Goal: Information Seeking & Learning: Learn about a topic

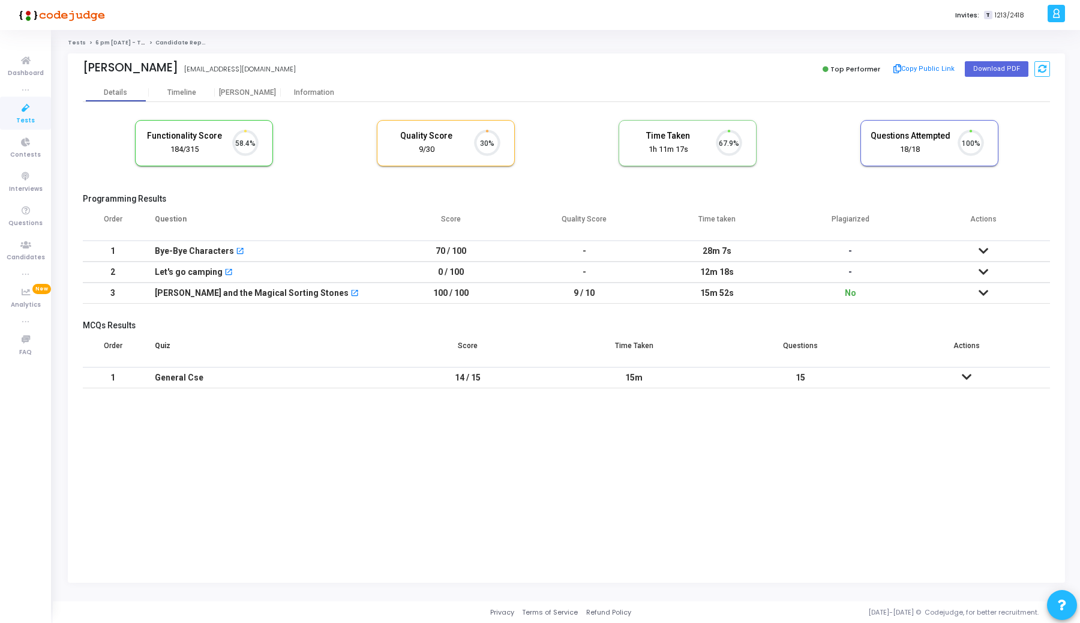
scroll to position [25, 31]
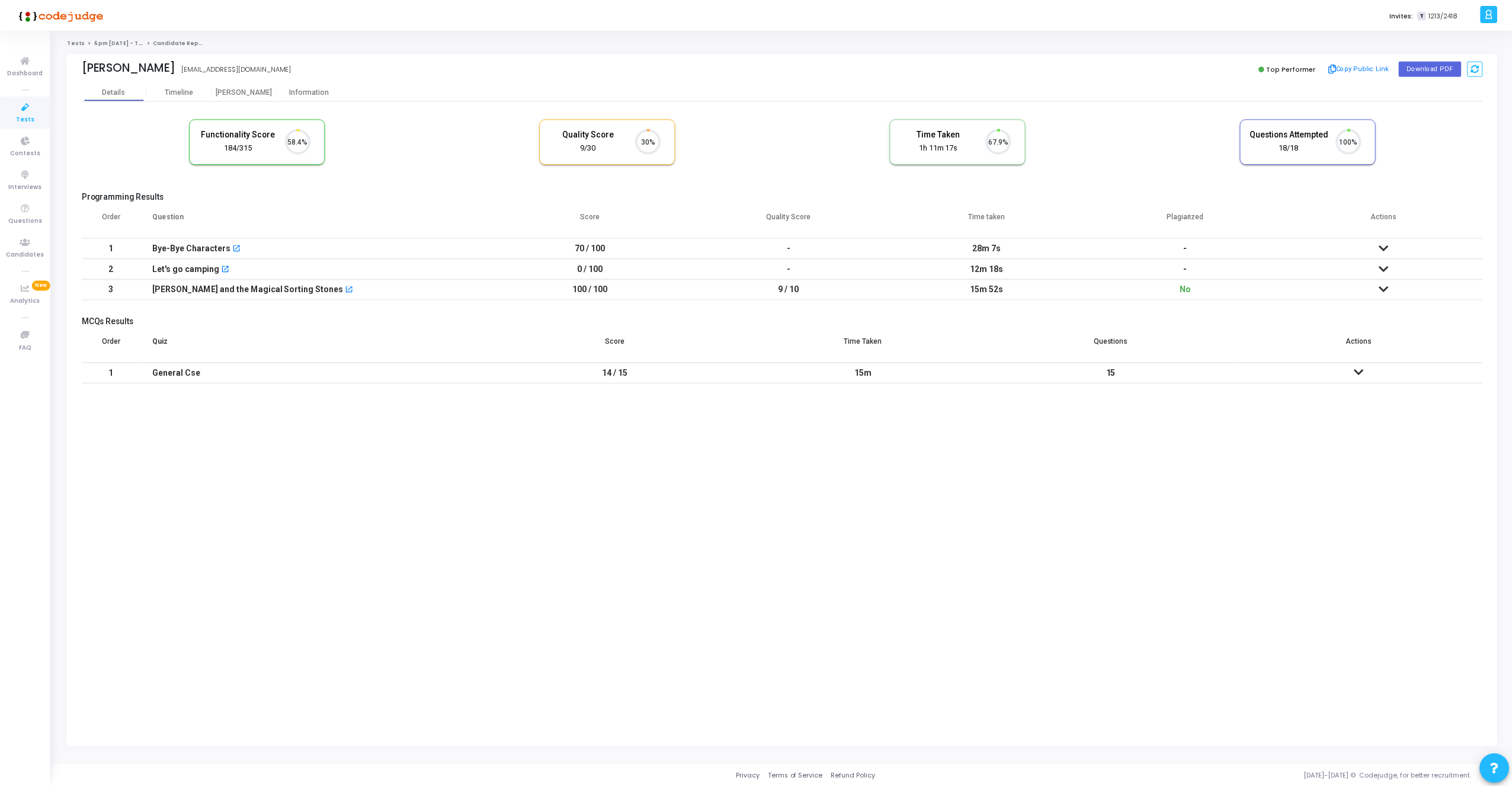
scroll to position [25, 31]
click at [245, 88] on div "Proctor" at bounding box center [245, 91] width 65 height 9
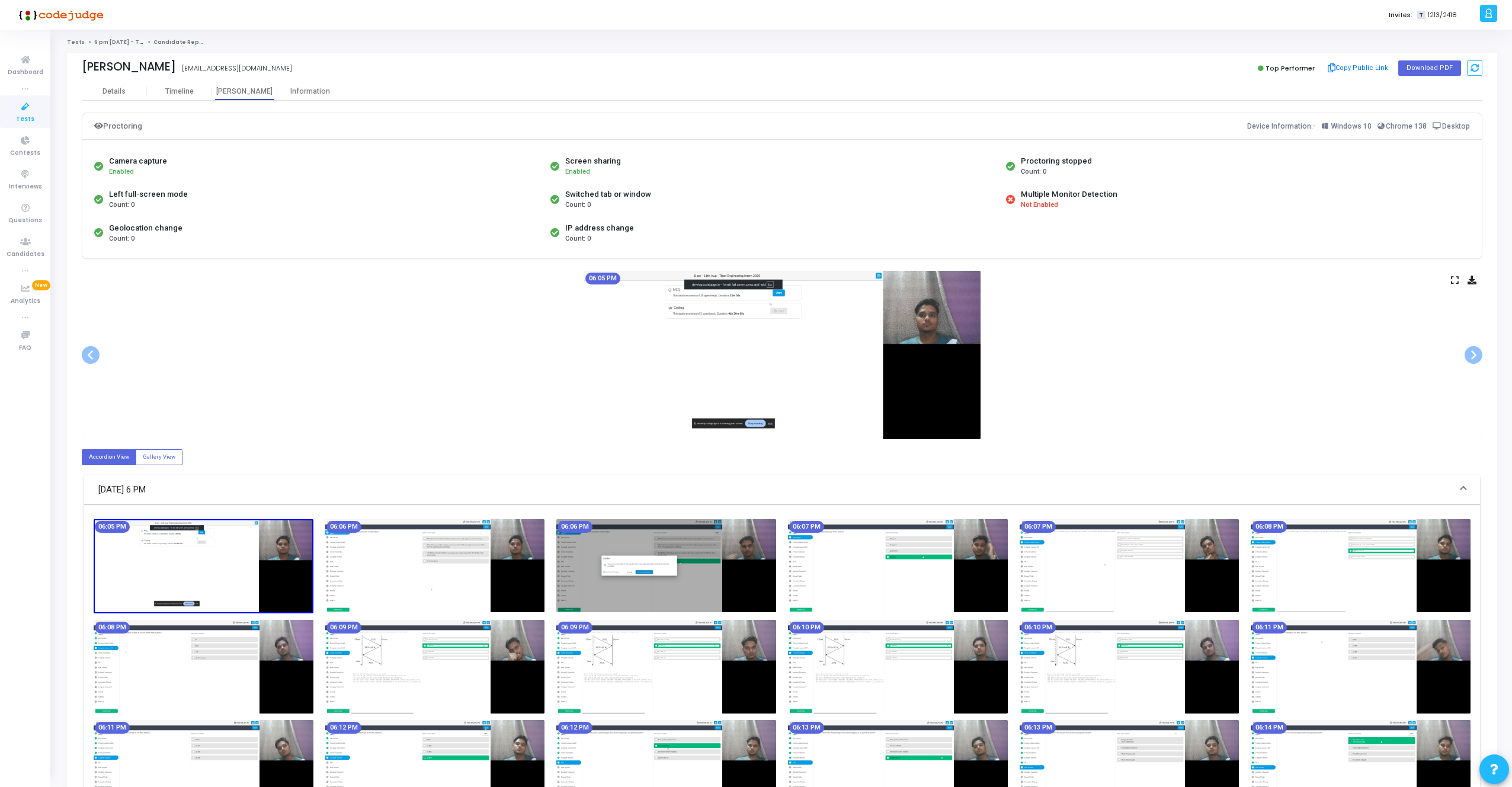
click at [174, 571] on img at bounding box center [203, 567] width 220 height 95
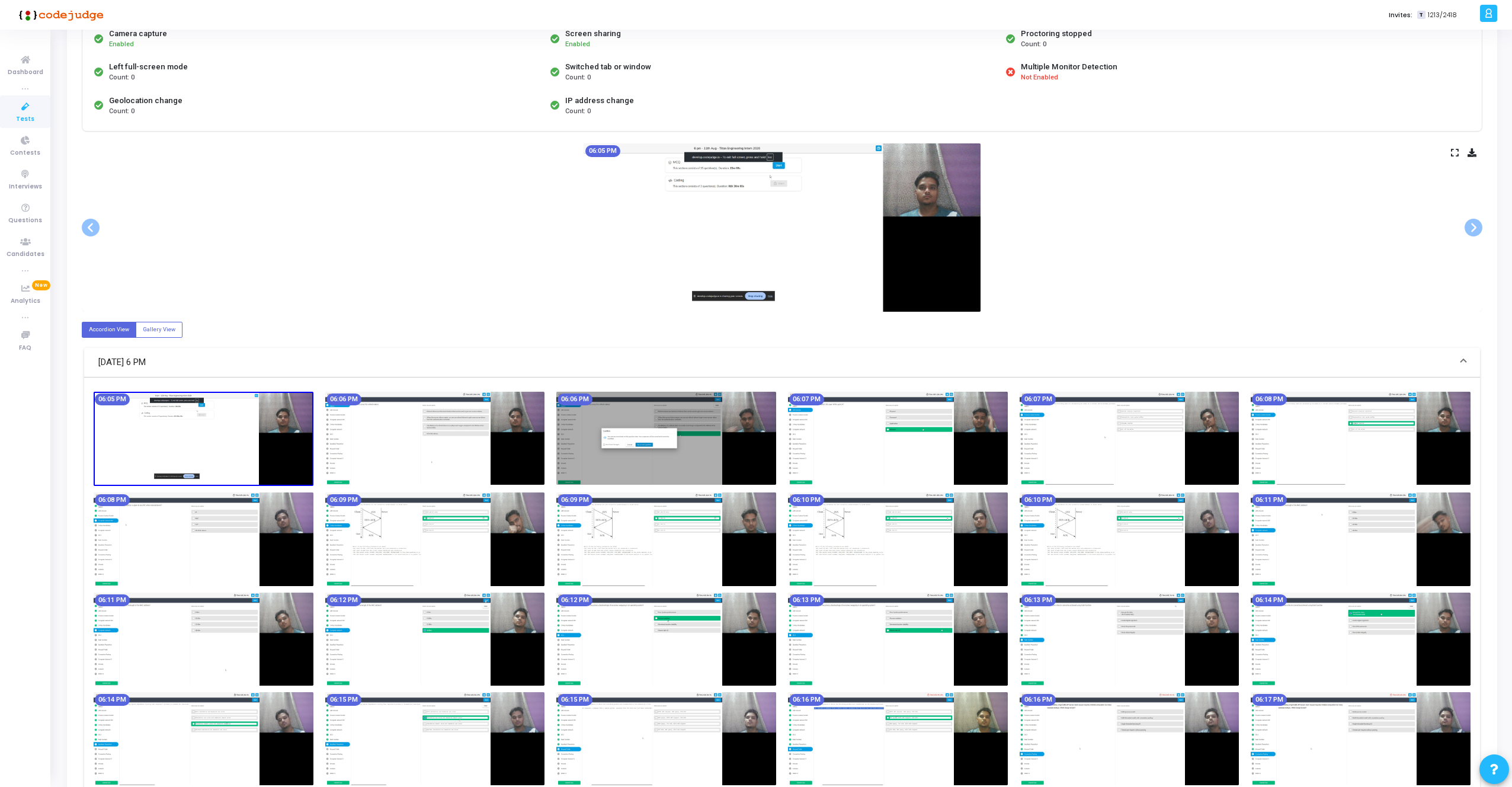
scroll to position [147, 0]
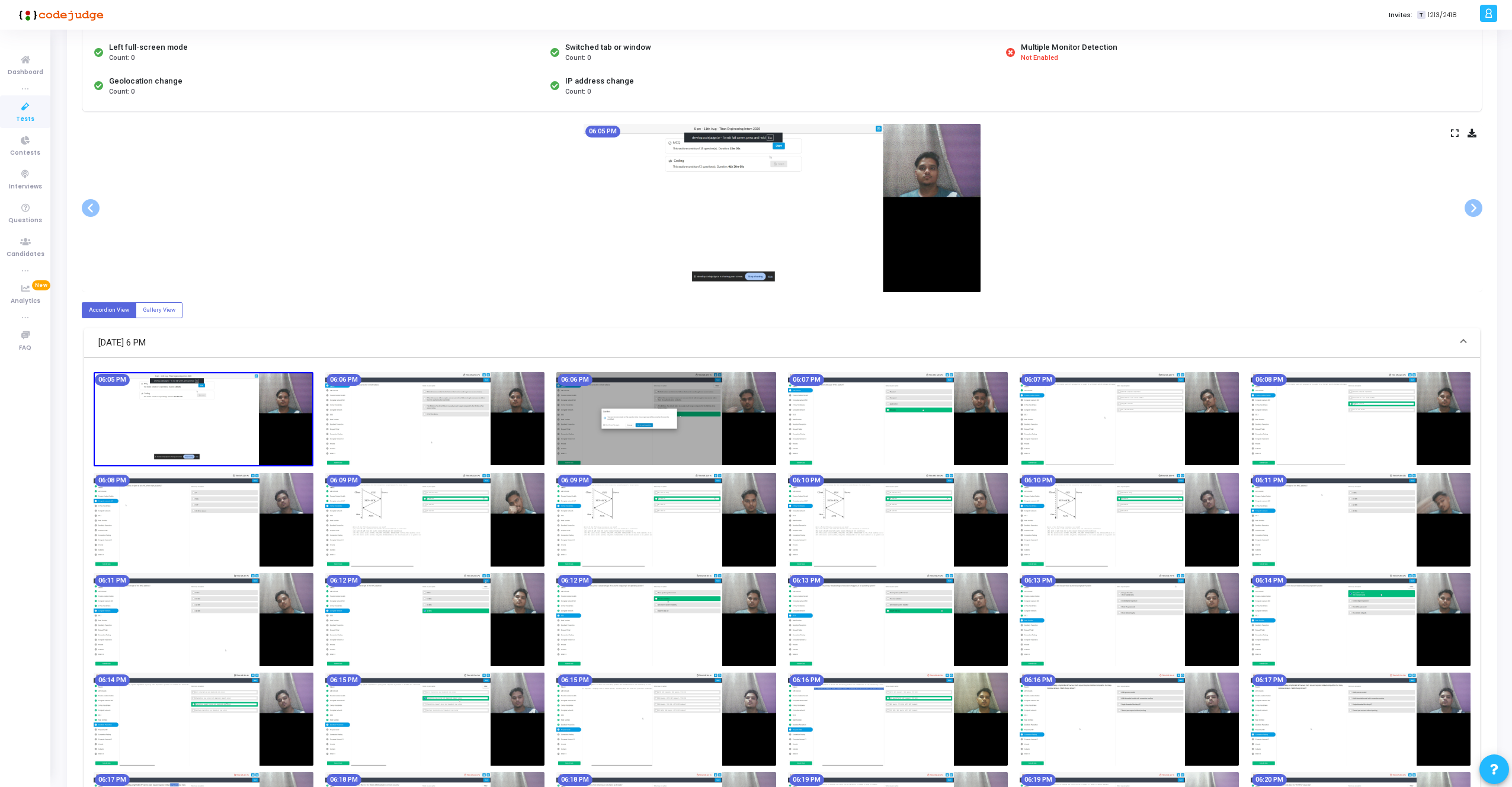
click at [425, 429] on img at bounding box center [435, 419] width 220 height 93
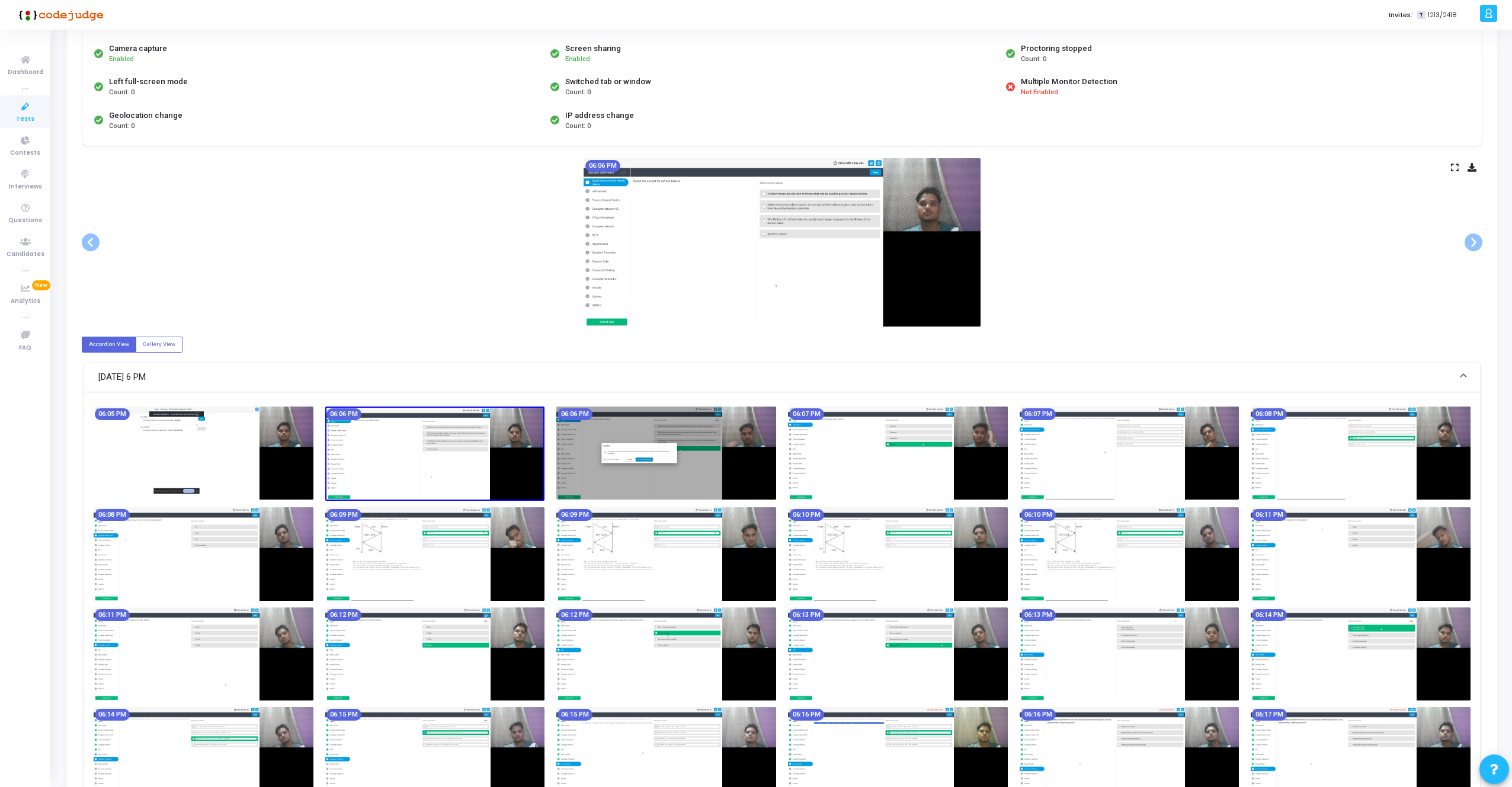
scroll to position [97, 0]
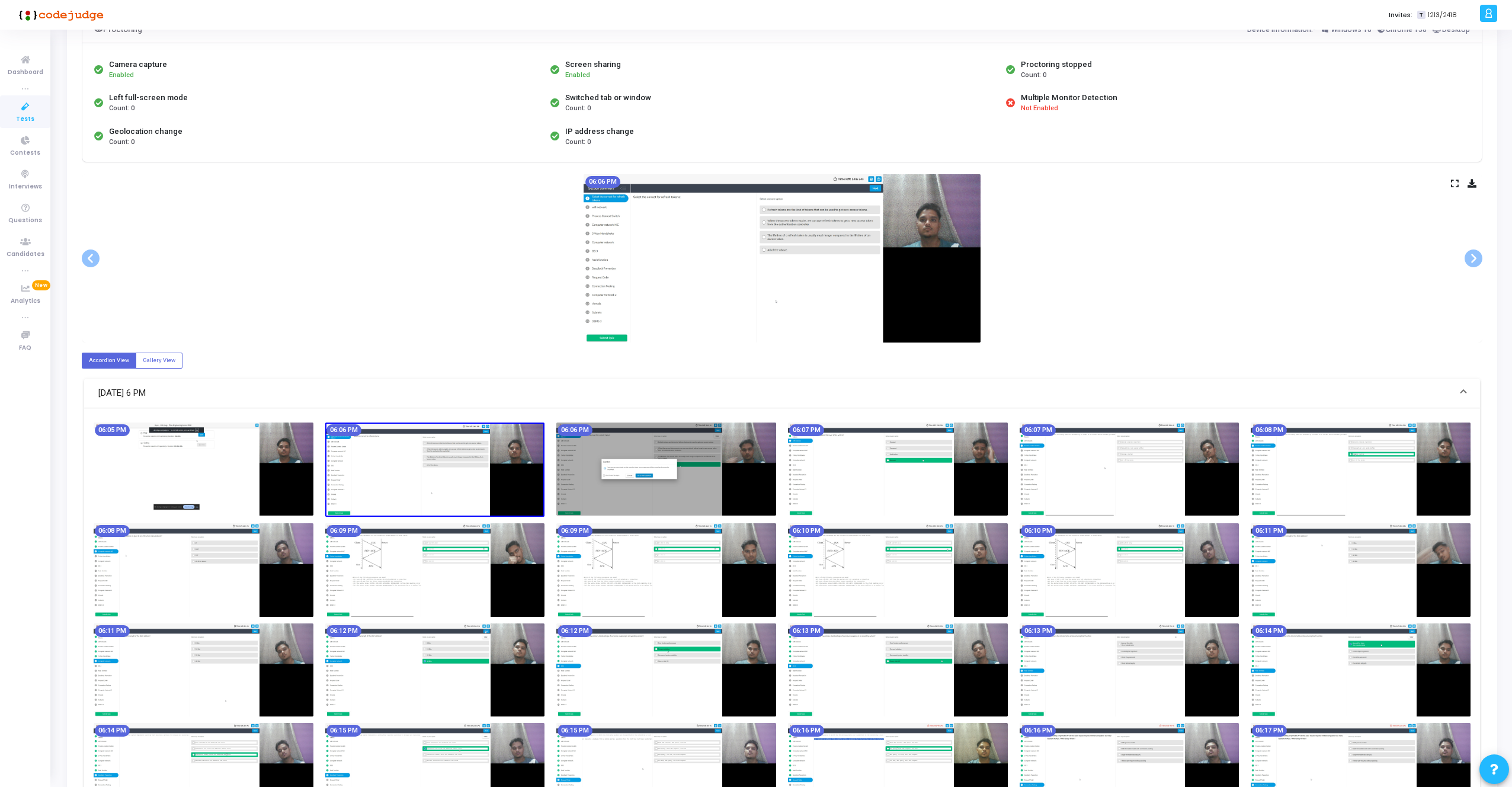
click at [615, 481] on img at bounding box center [666, 469] width 220 height 93
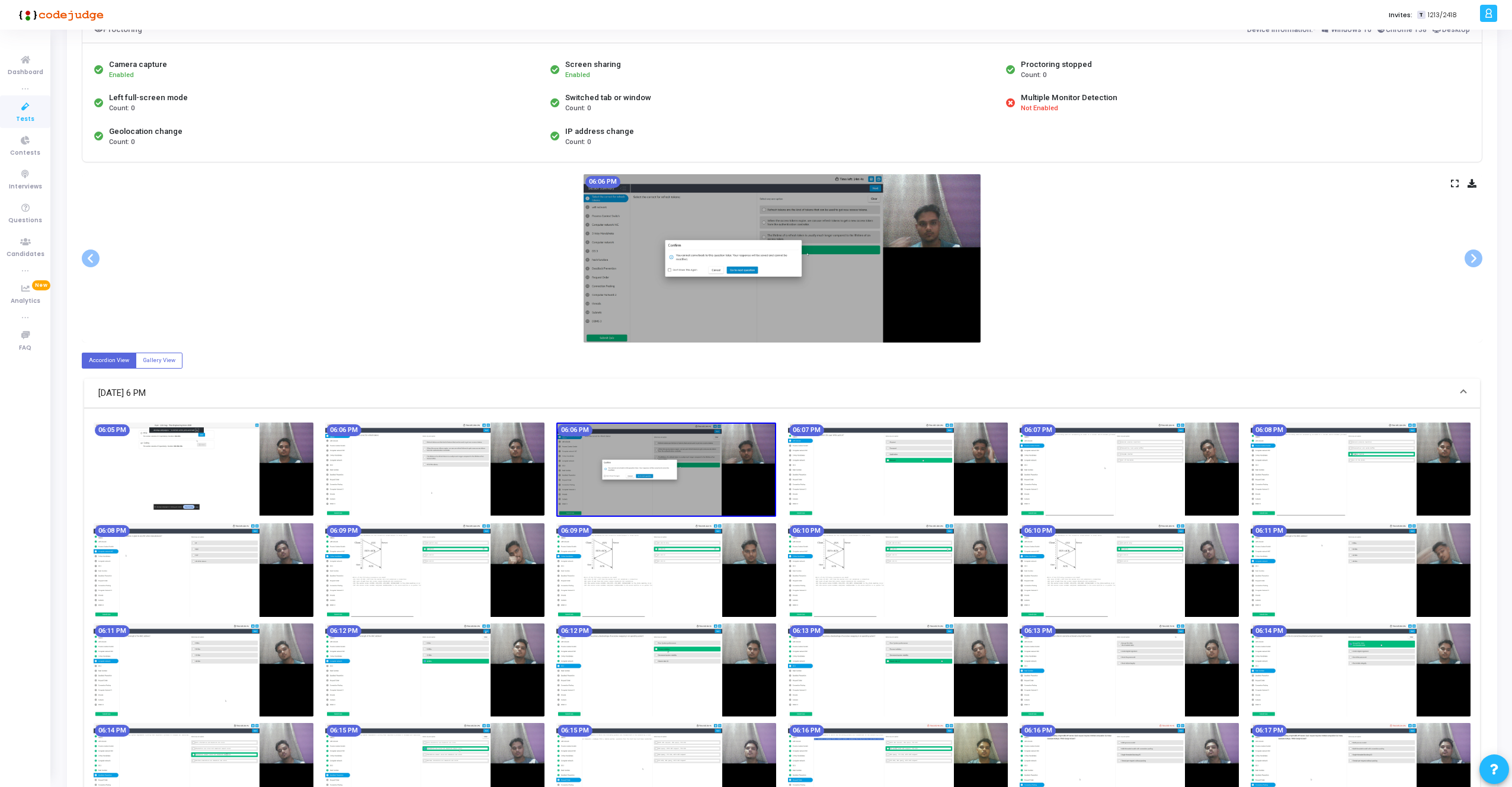
click at [858, 476] on img at bounding box center [898, 469] width 220 height 93
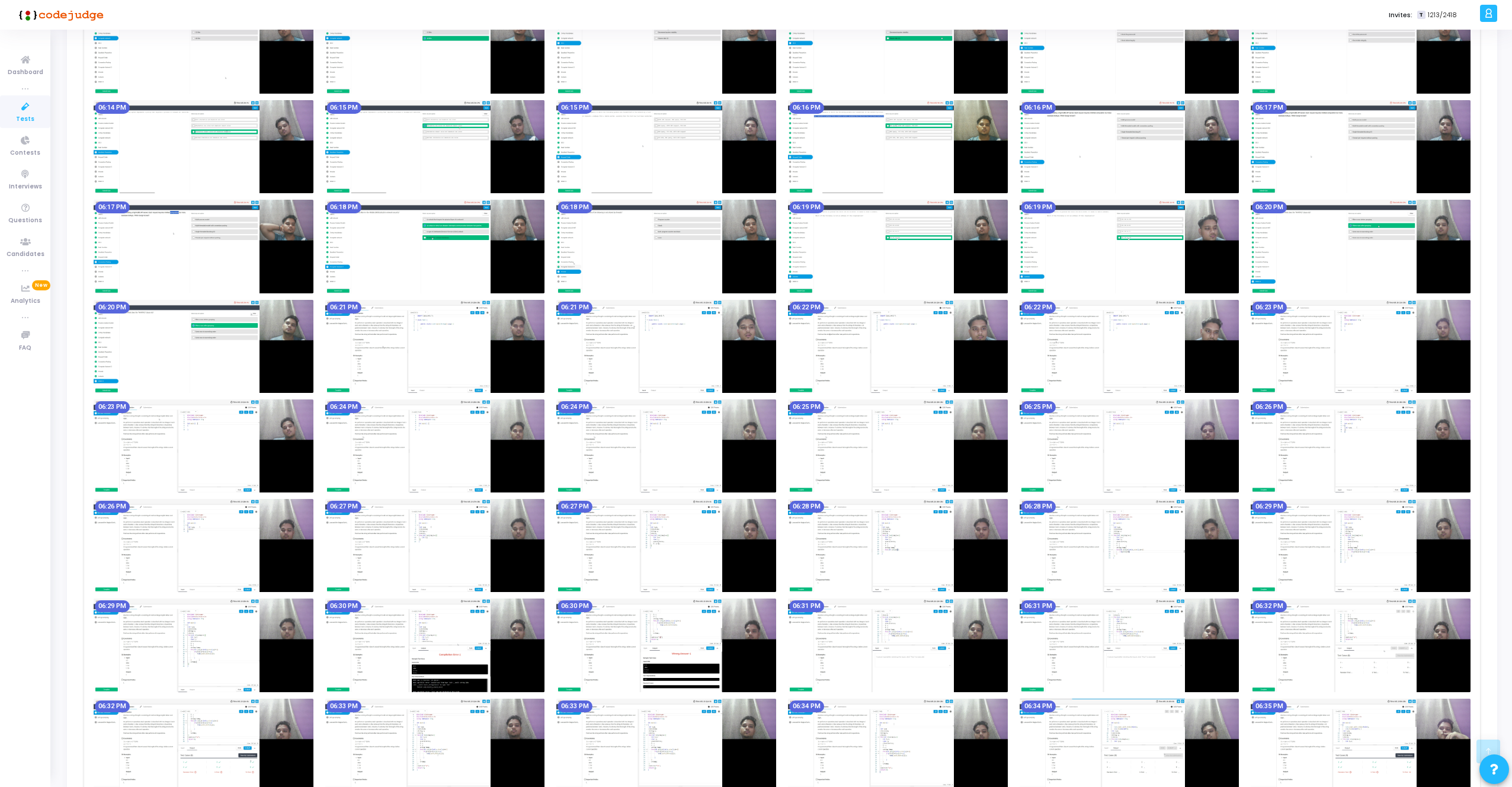
scroll to position [744, 0]
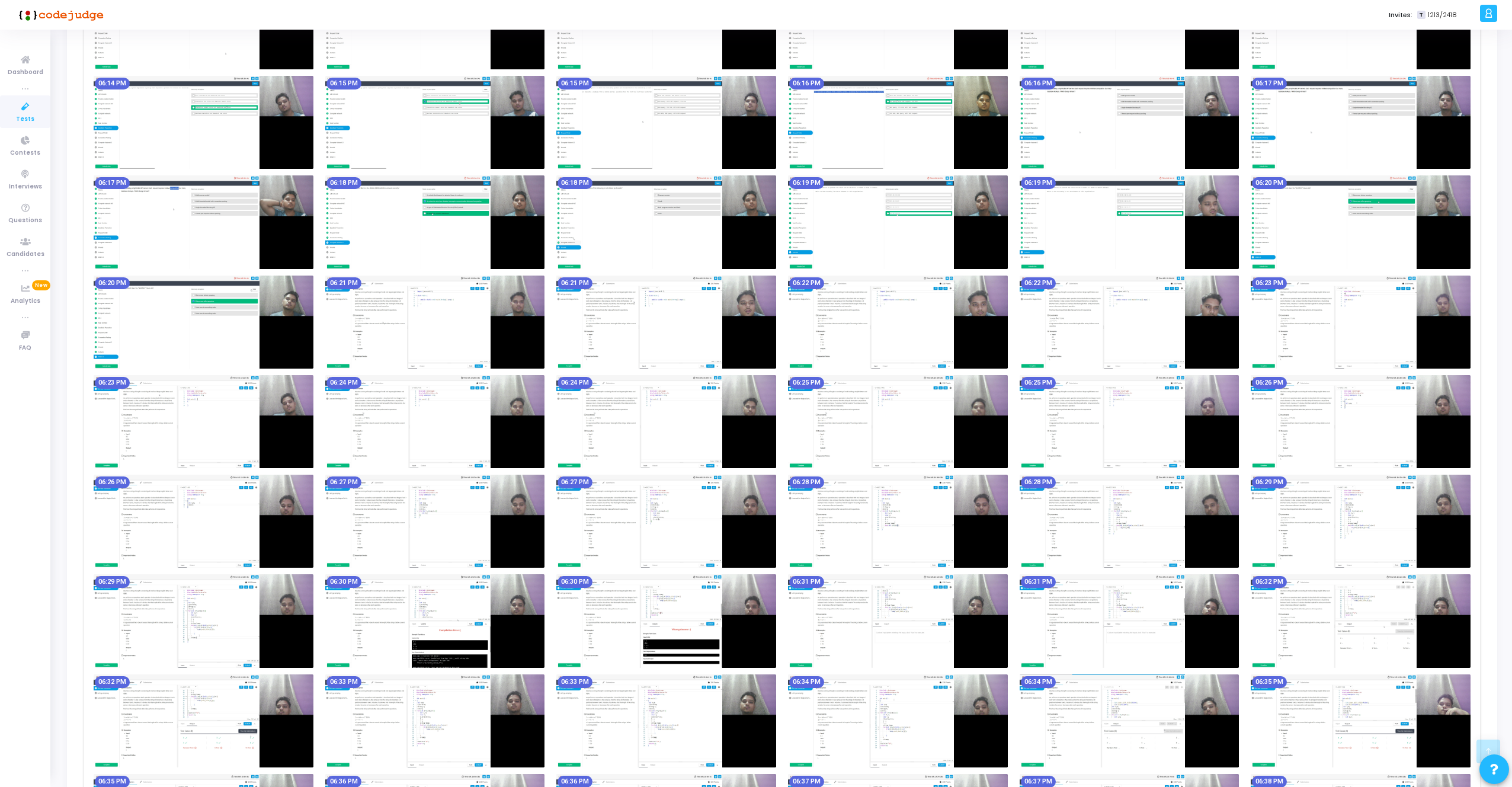
click at [232, 429] on img at bounding box center [203, 422] width 220 height 93
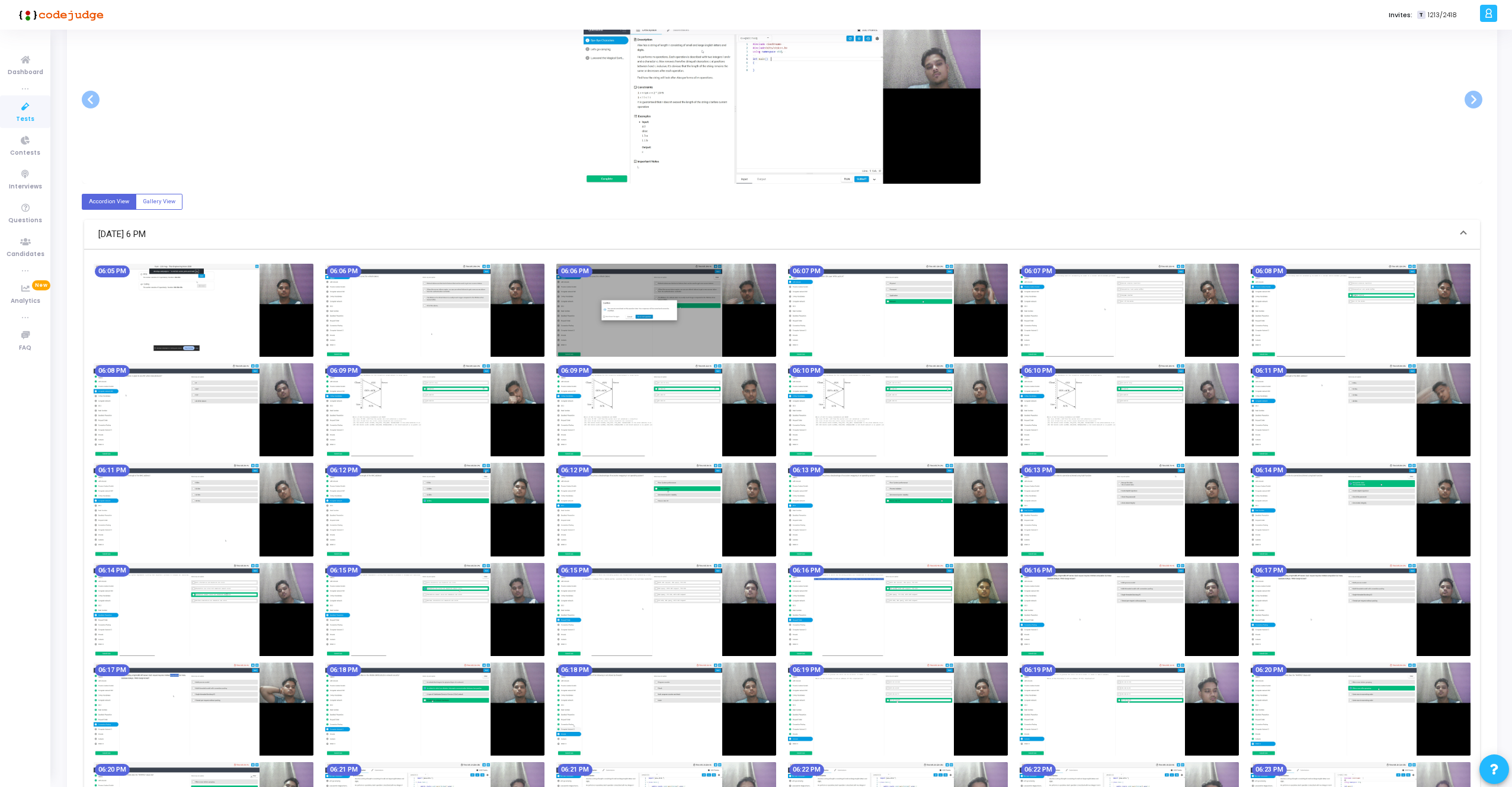
scroll to position [0, 0]
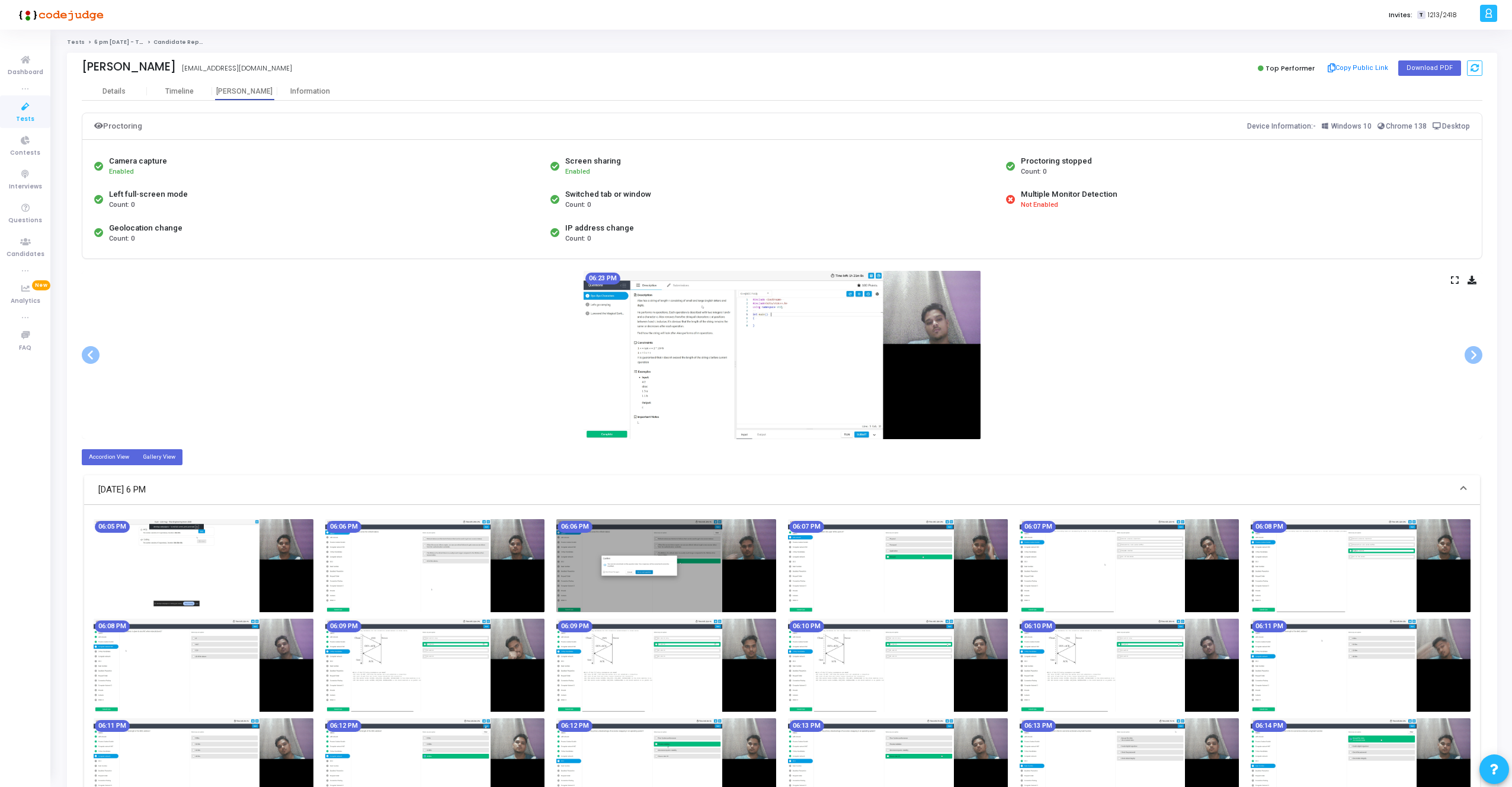
click at [161, 455] on label "Gallery View" at bounding box center [158, 457] width 46 height 16
click at [150, 455] on input "Gallery View" at bounding box center [147, 456] width 8 height 8
radio input "true"
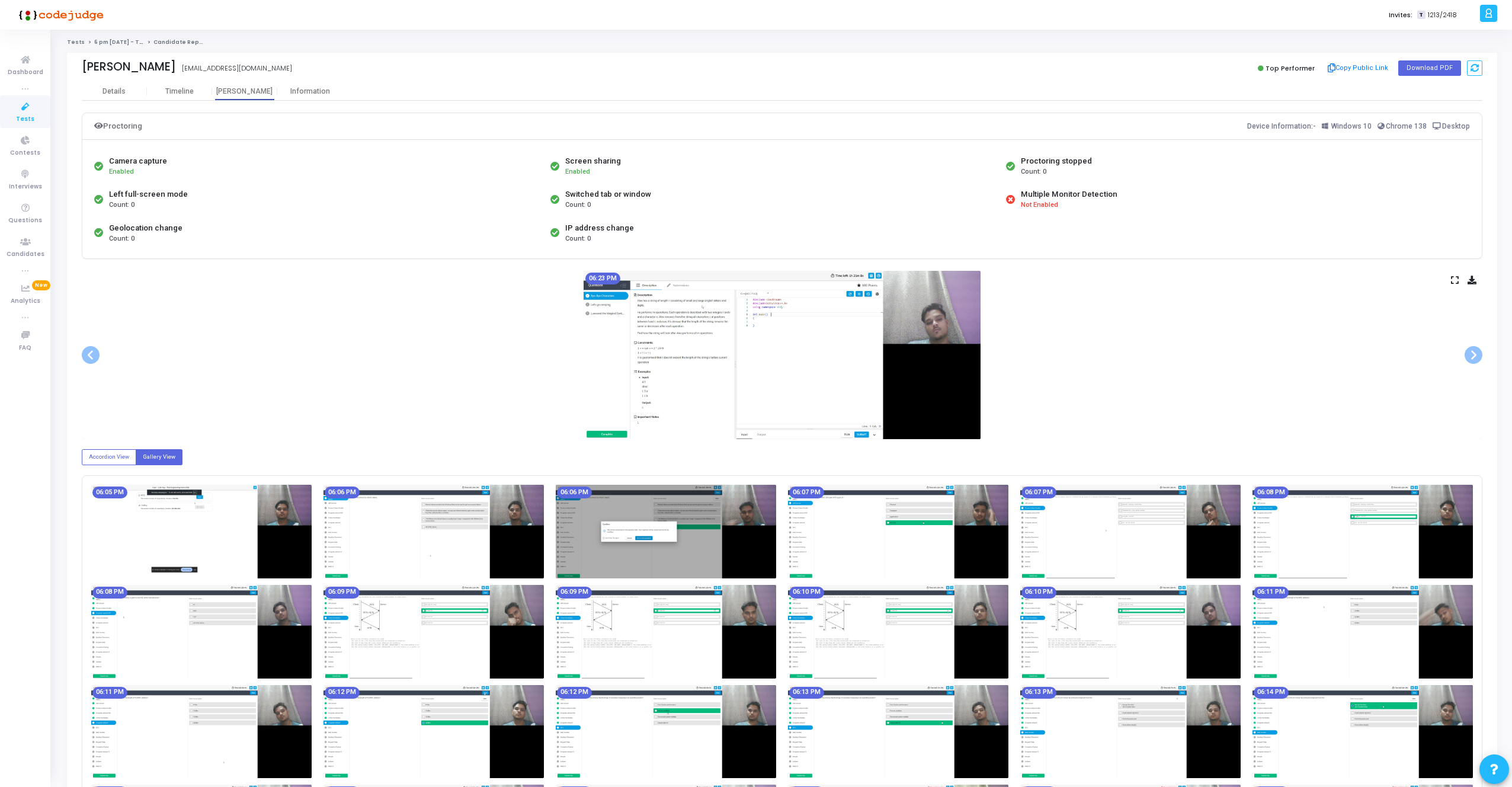
click at [161, 455] on label "Gallery View" at bounding box center [158, 457] width 46 height 16
click at [150, 455] on input "Gallery View" at bounding box center [147, 456] width 8 height 8
click at [109, 455] on label "Accordion View" at bounding box center [109, 457] width 54 height 16
click at [97, 455] on input "Accordion View" at bounding box center [93, 456] width 8 height 8
radio input "true"
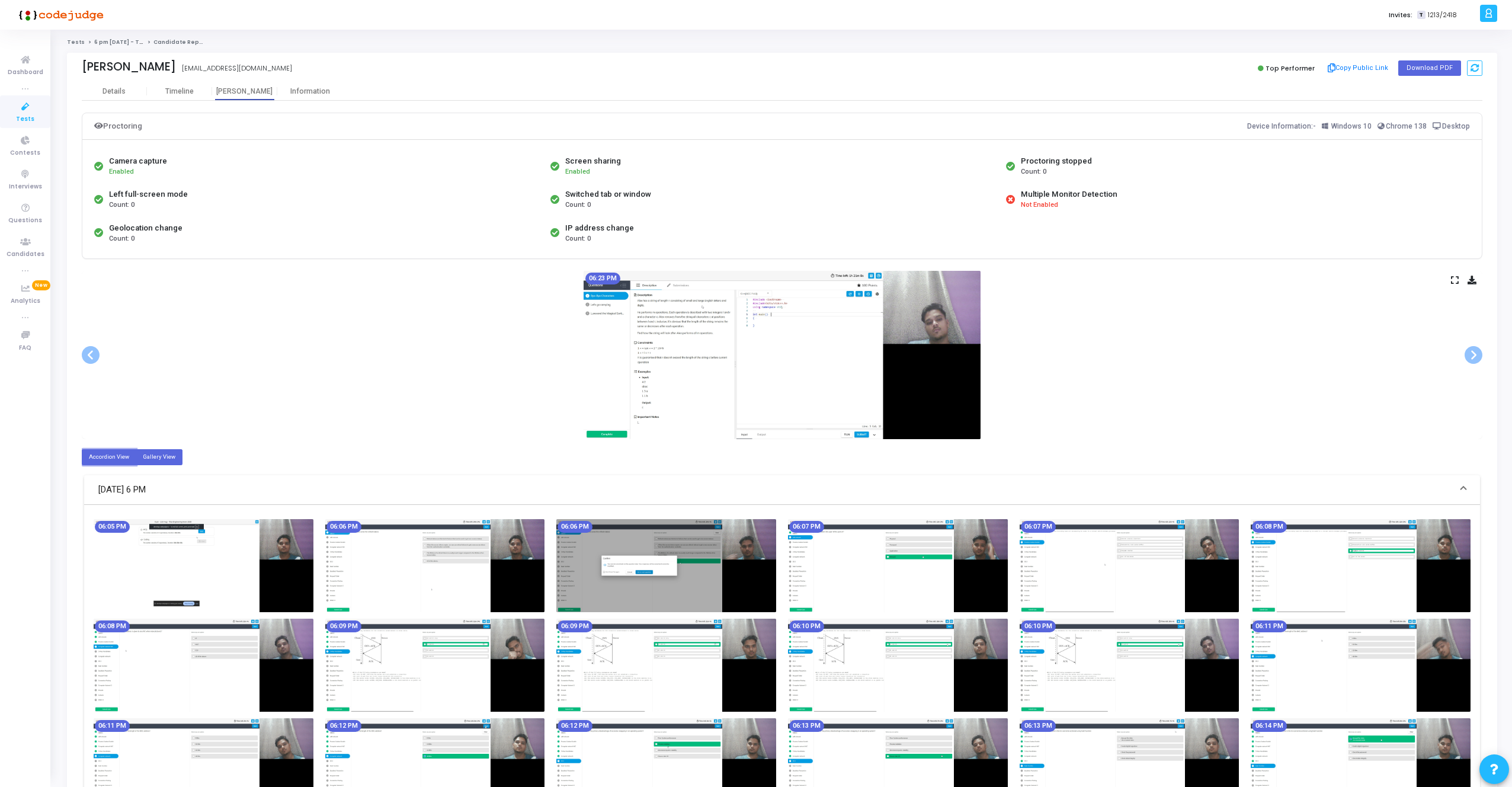
click at [155, 452] on label "Gallery View" at bounding box center [158, 457] width 46 height 16
click at [150, 452] on input "Gallery View" at bounding box center [147, 456] width 8 height 8
radio input "true"
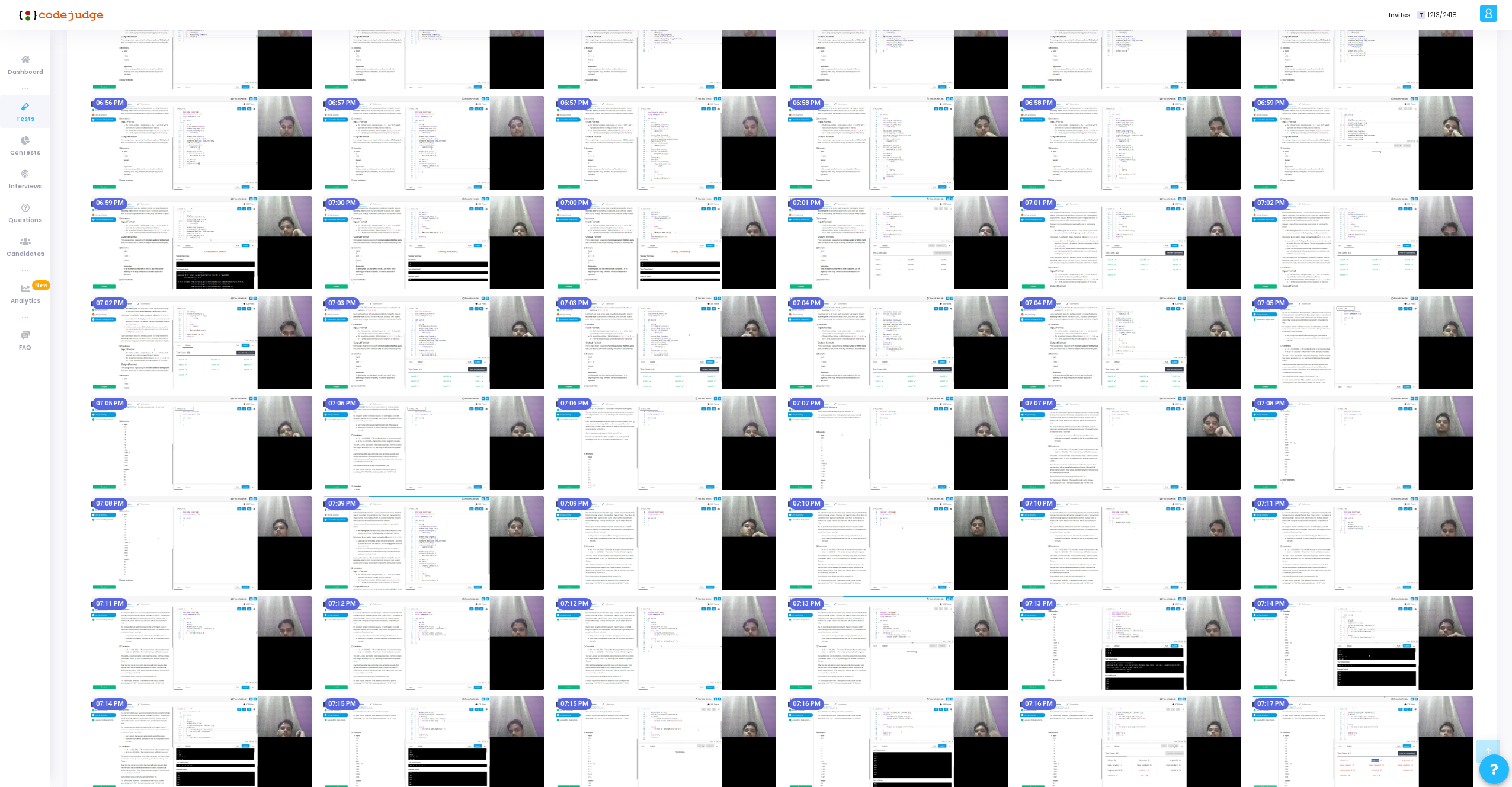
scroll to position [2178, 0]
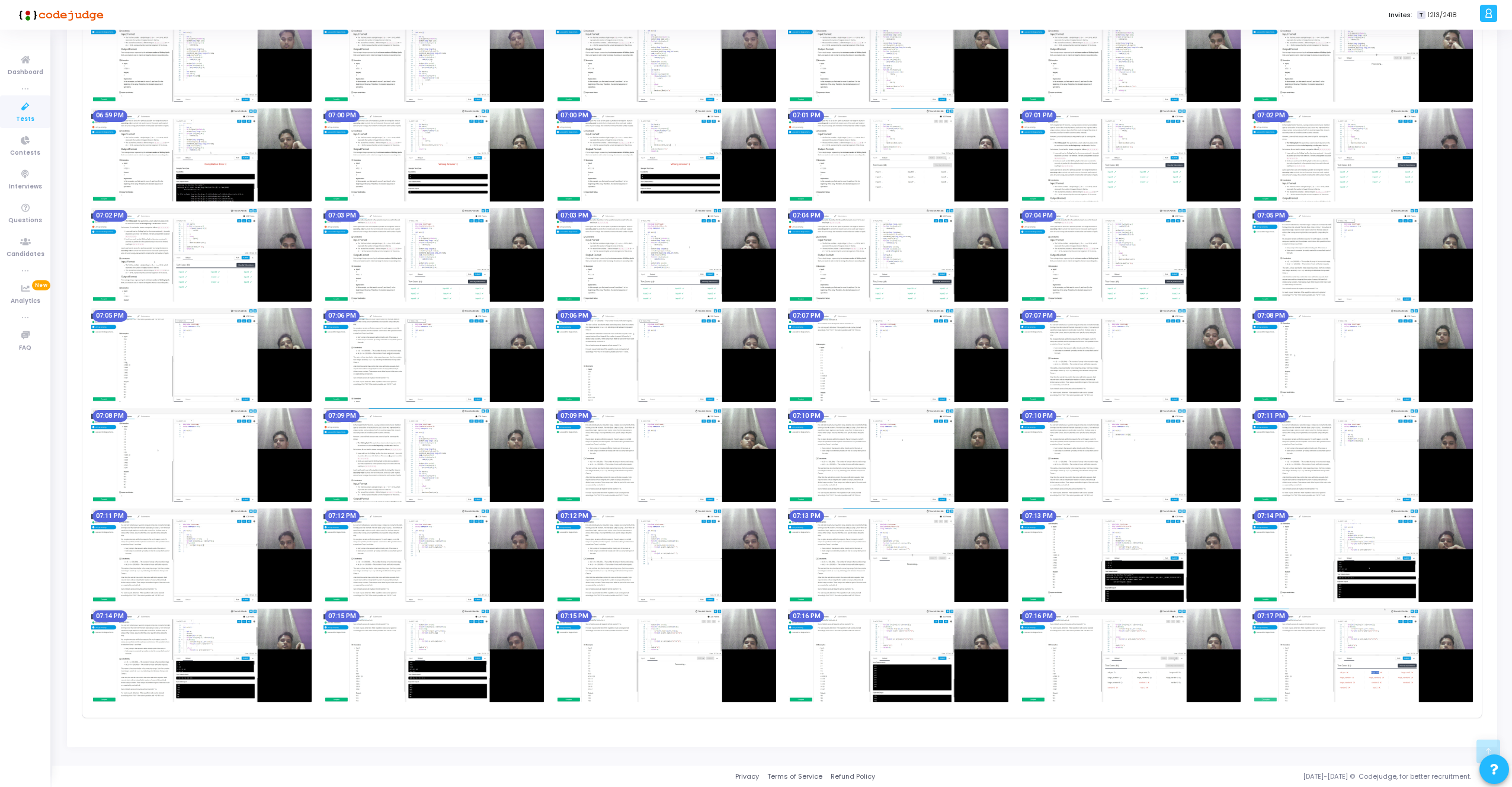
click at [1402, 676] on img at bounding box center [1362, 655] width 220 height 94
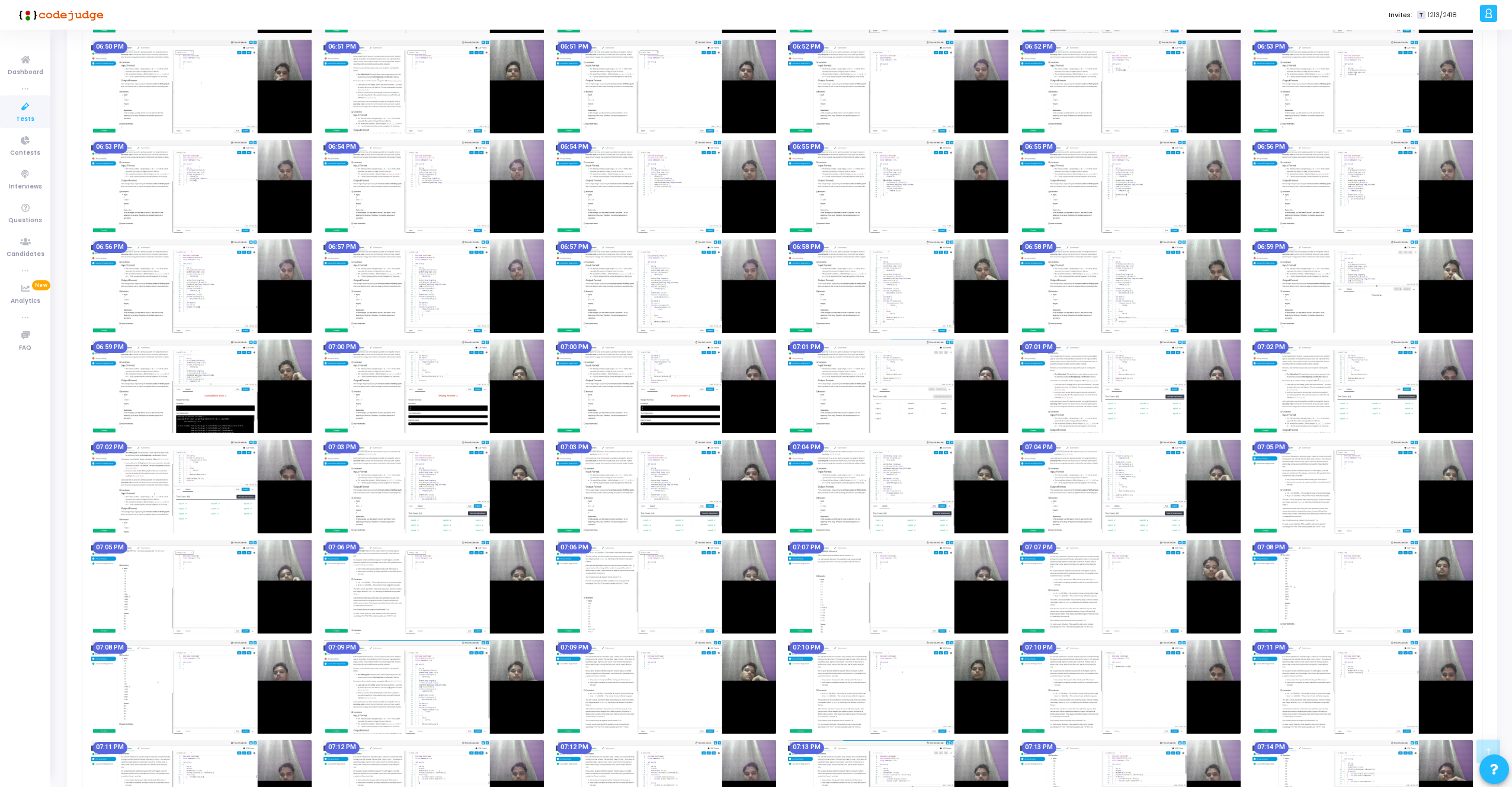
scroll to position [1933, 0]
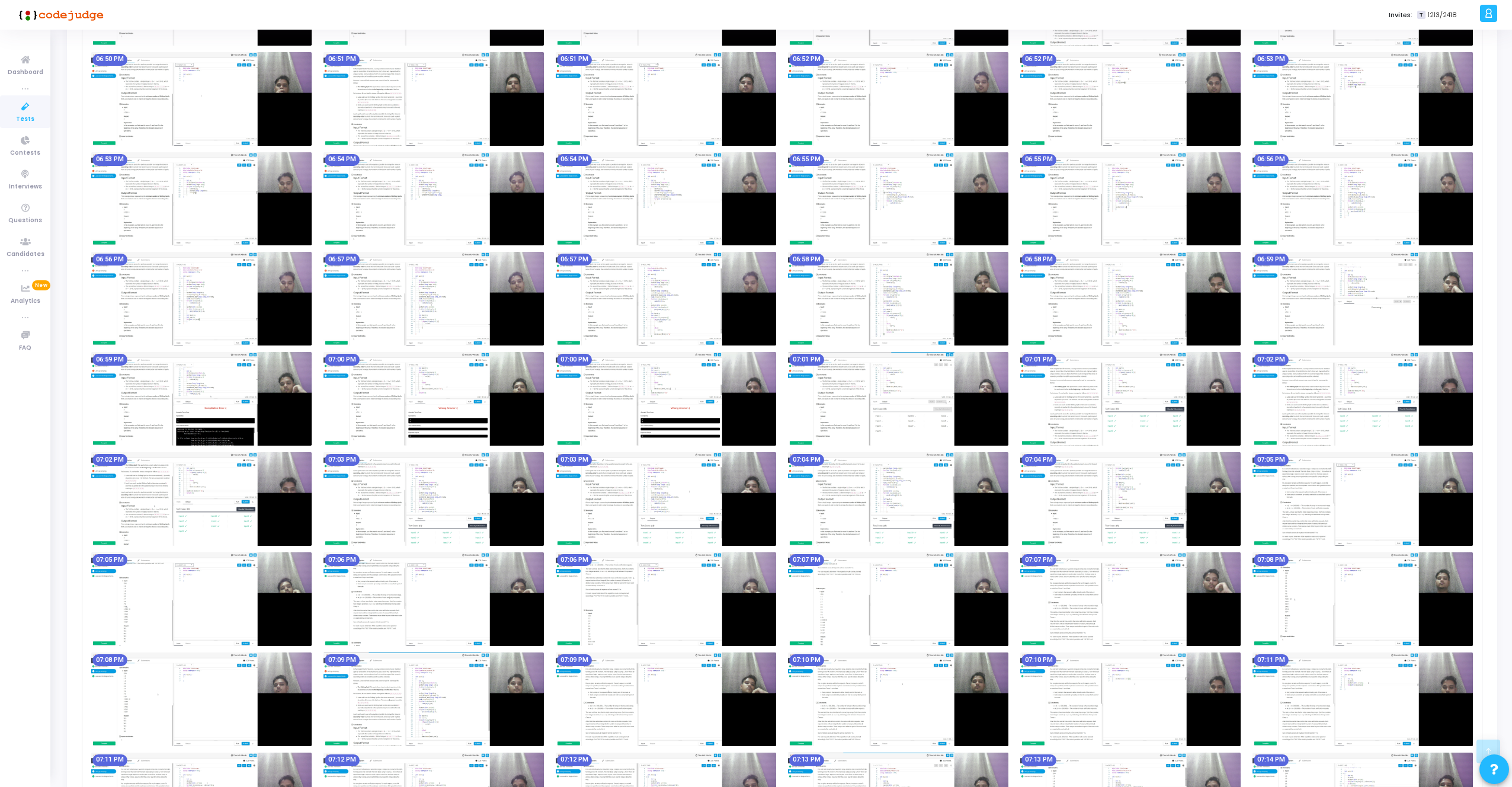
click at [297, 526] on img at bounding box center [200, 499] width 220 height 94
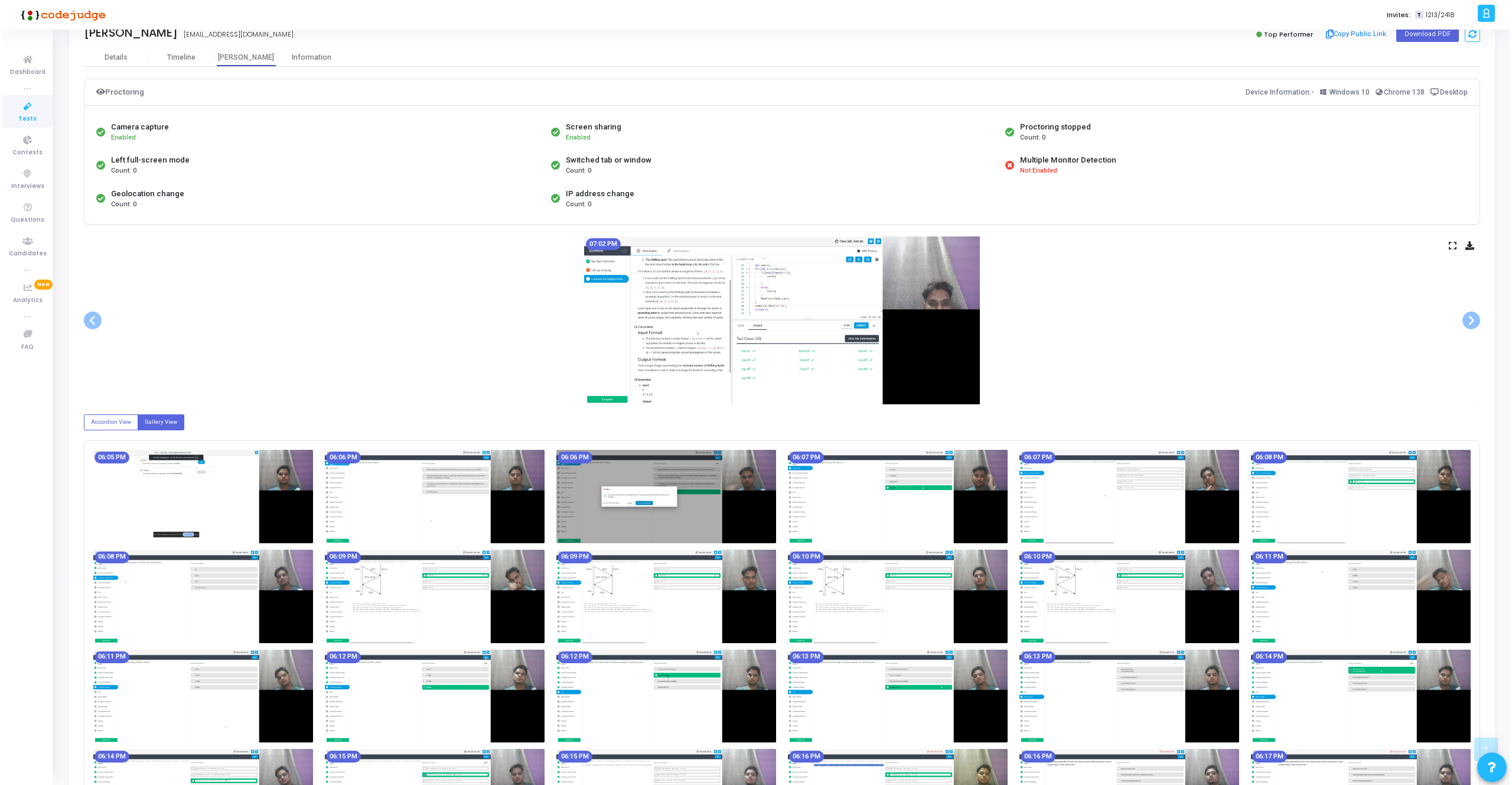
scroll to position [0, 0]
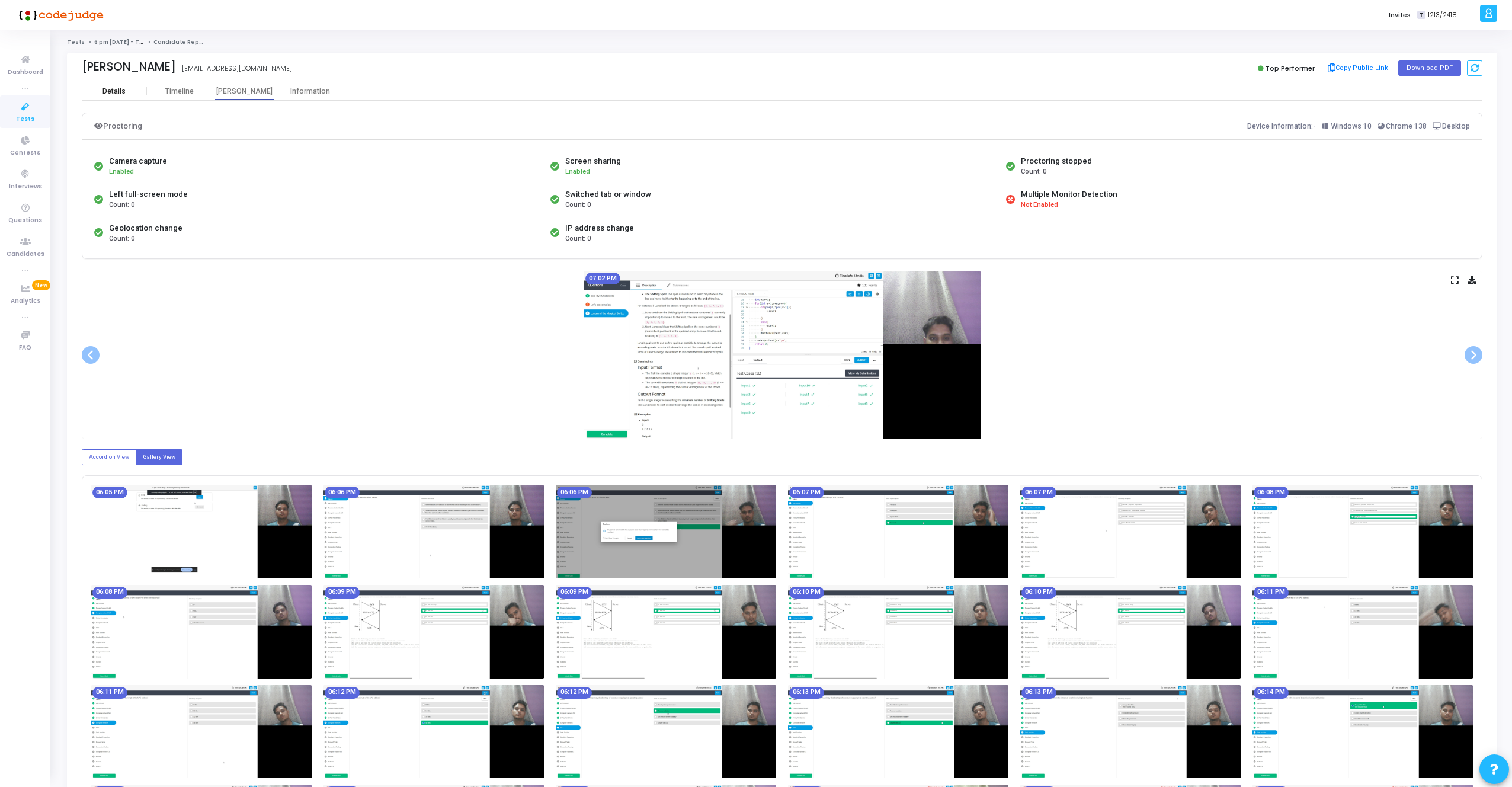
click at [124, 85] on div "Details" at bounding box center [115, 91] width 65 height 18
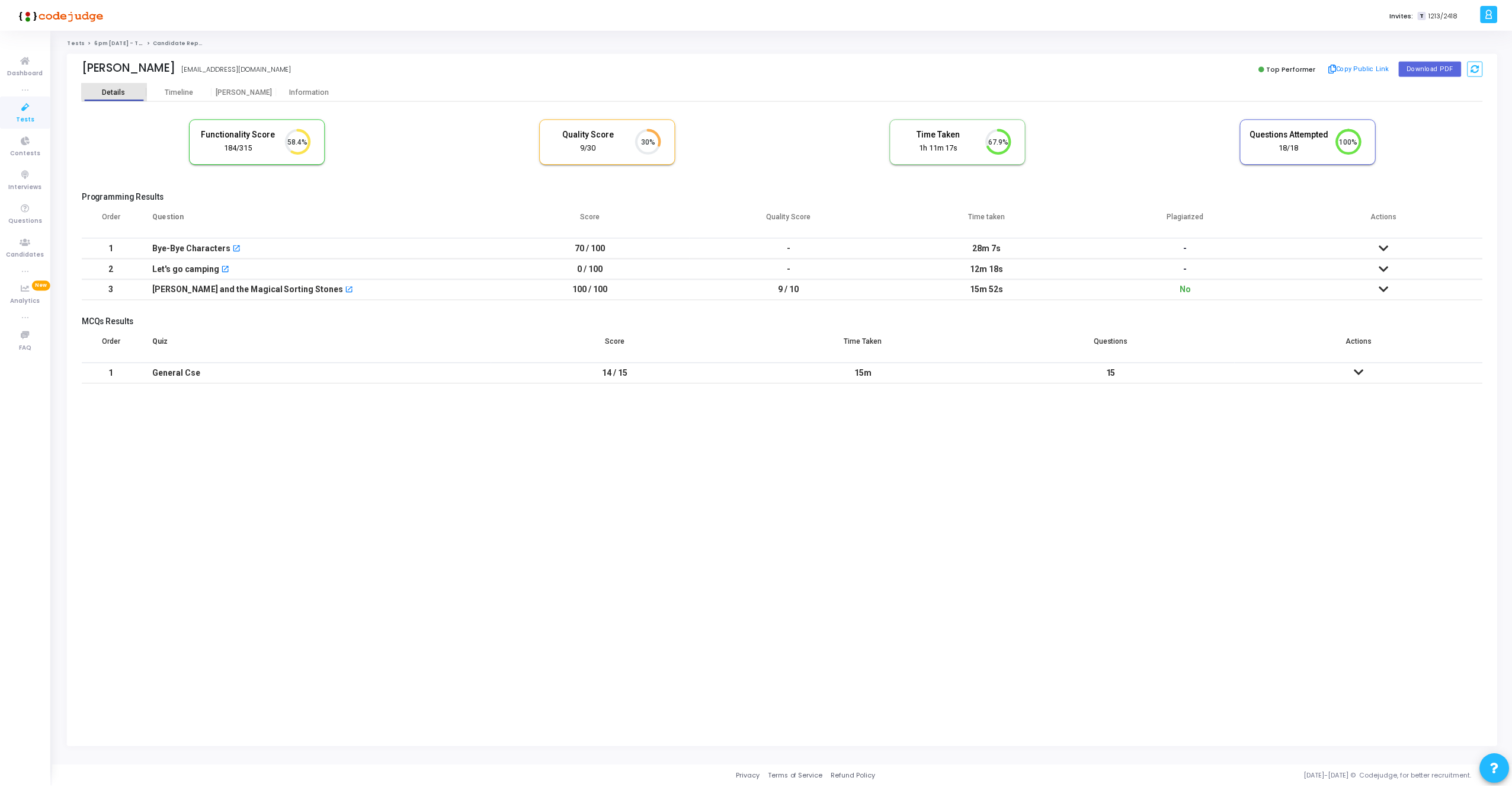
scroll to position [5, 5]
click at [233, 247] on mat-icon "open_in_new" at bounding box center [237, 249] width 8 height 8
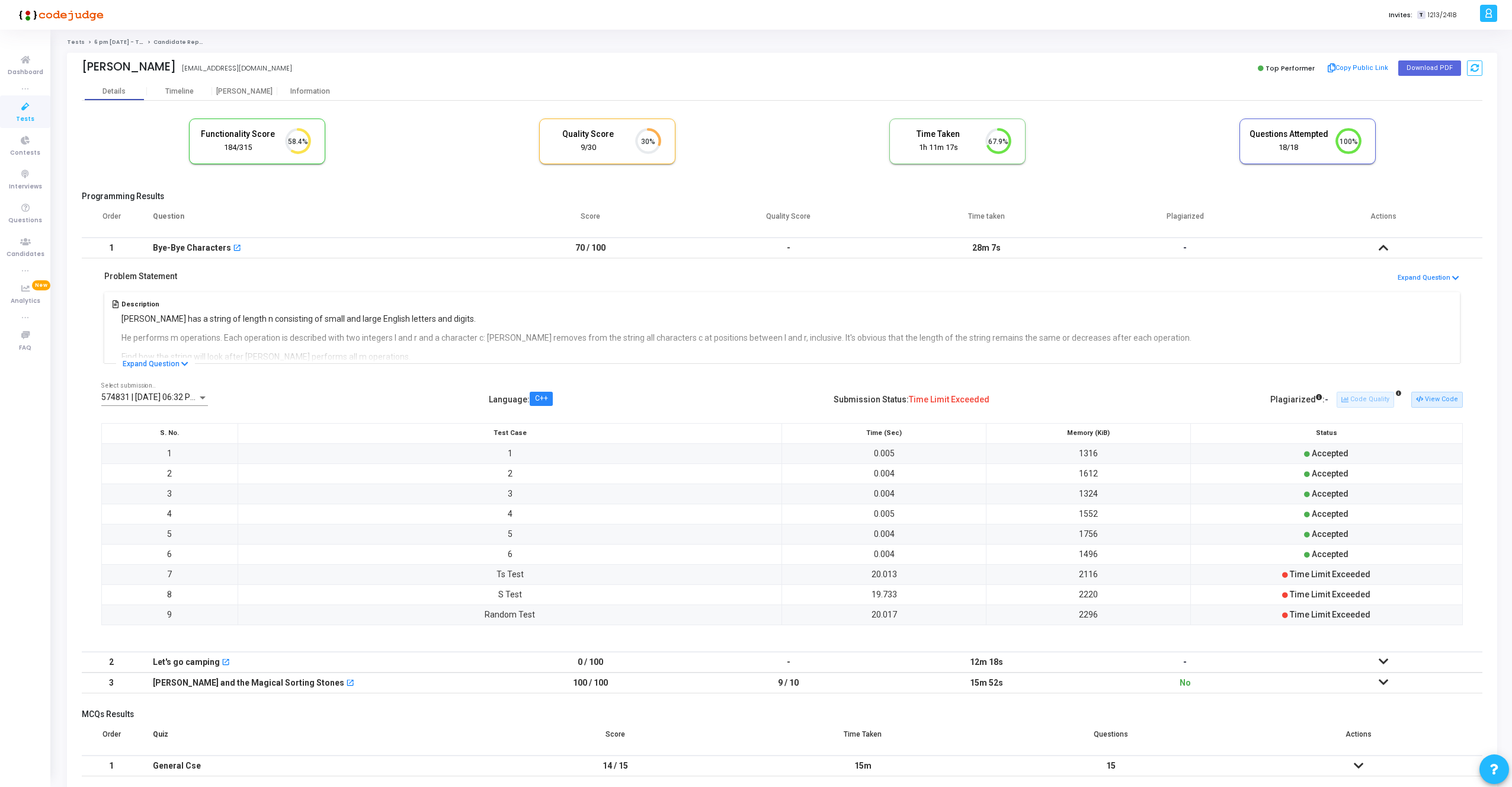
scroll to position [53, 0]
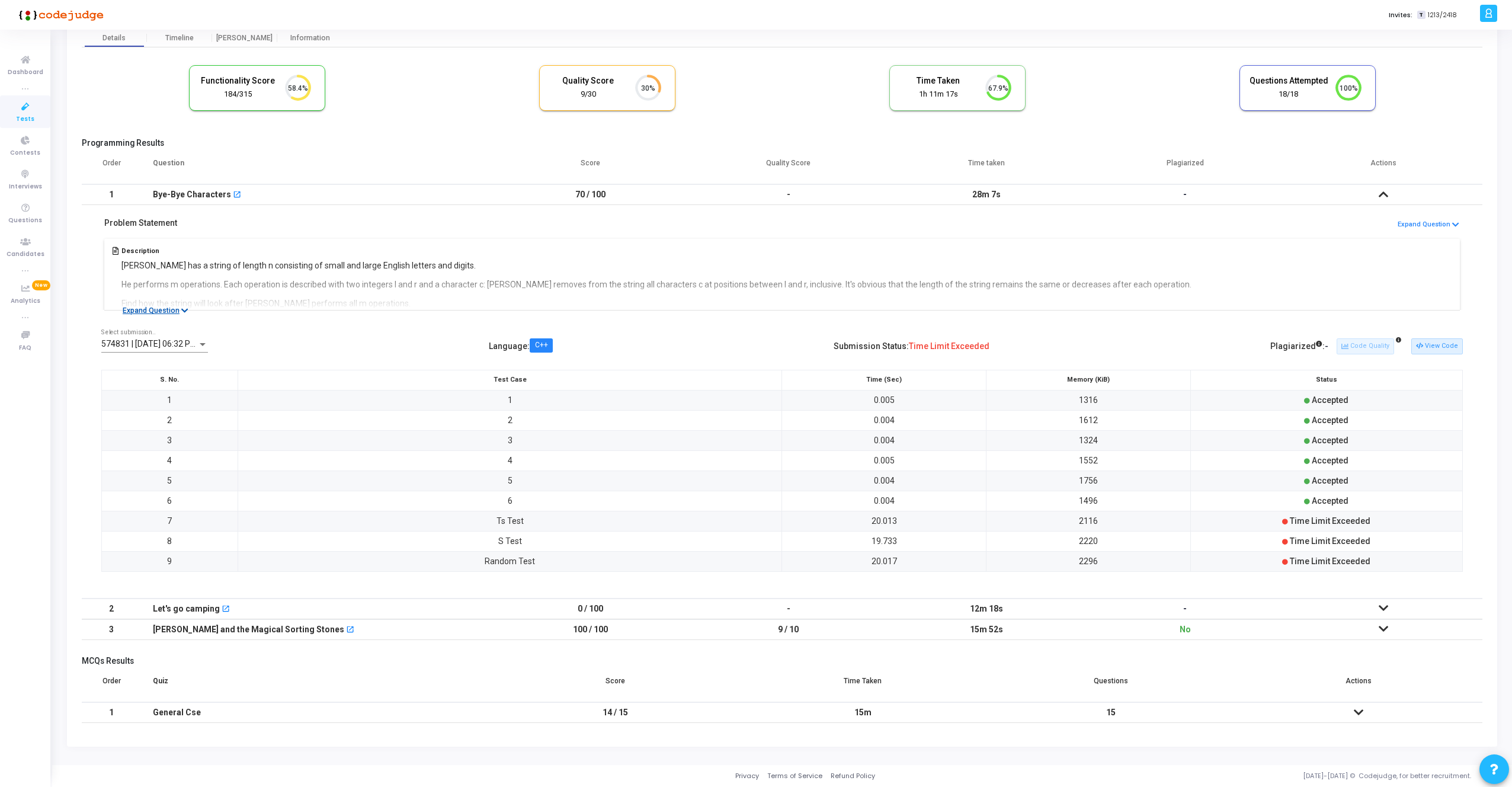
click at [164, 312] on button "Expand Question" at bounding box center [156, 310] width 79 height 12
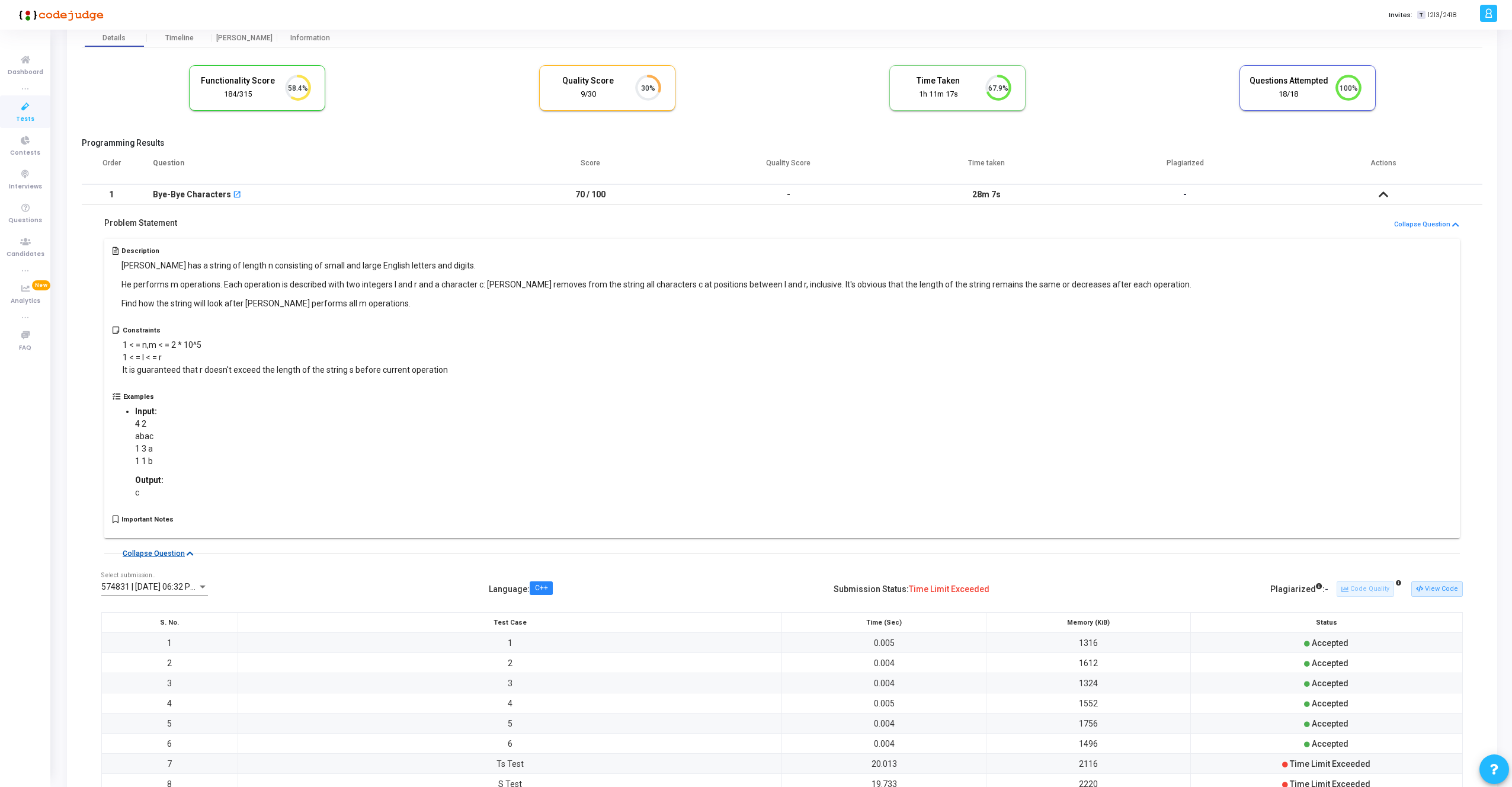
scroll to position [295, 0]
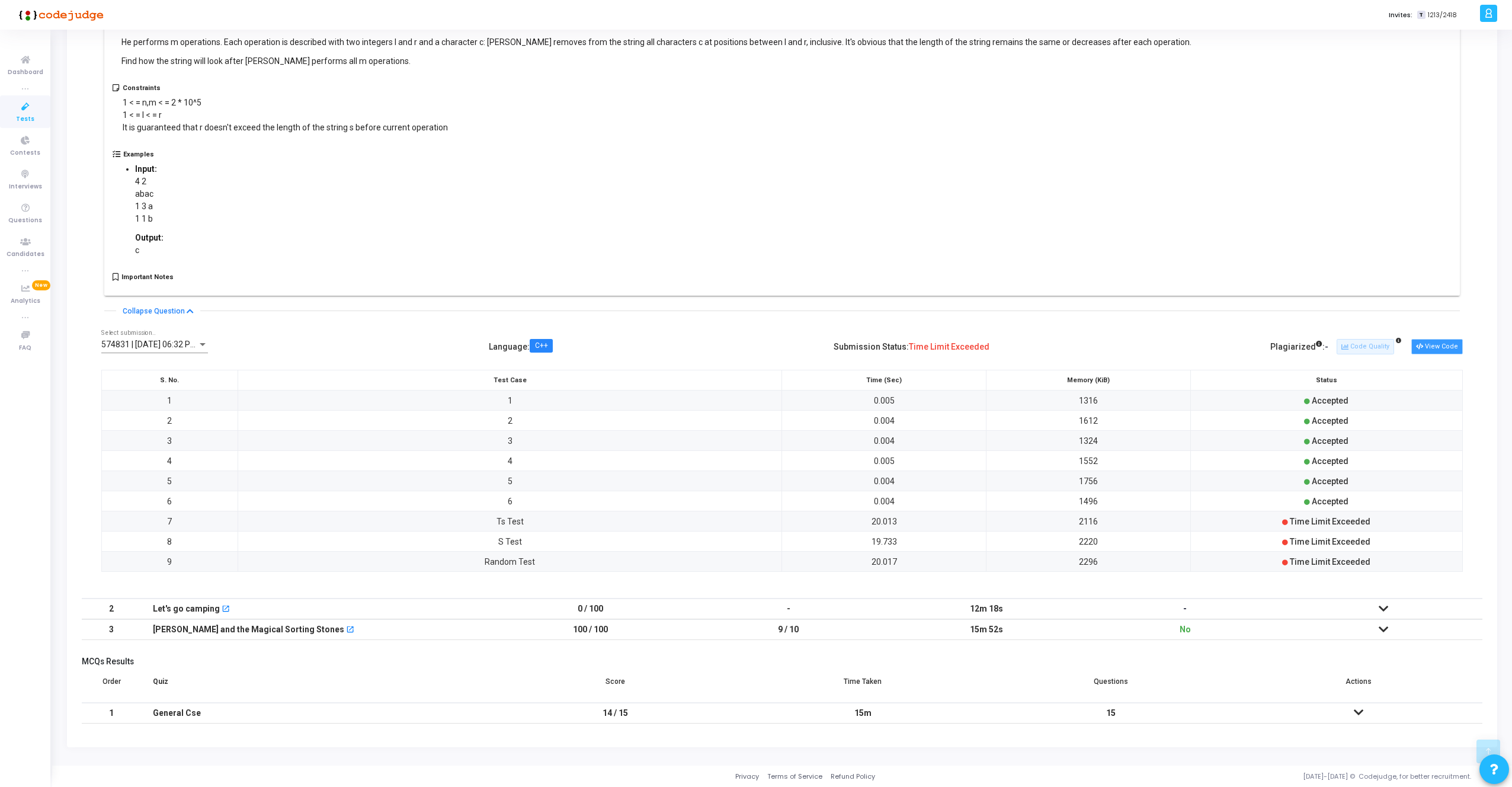
click at [1441, 351] on button "View Code" at bounding box center [1437, 347] width 51 height 16
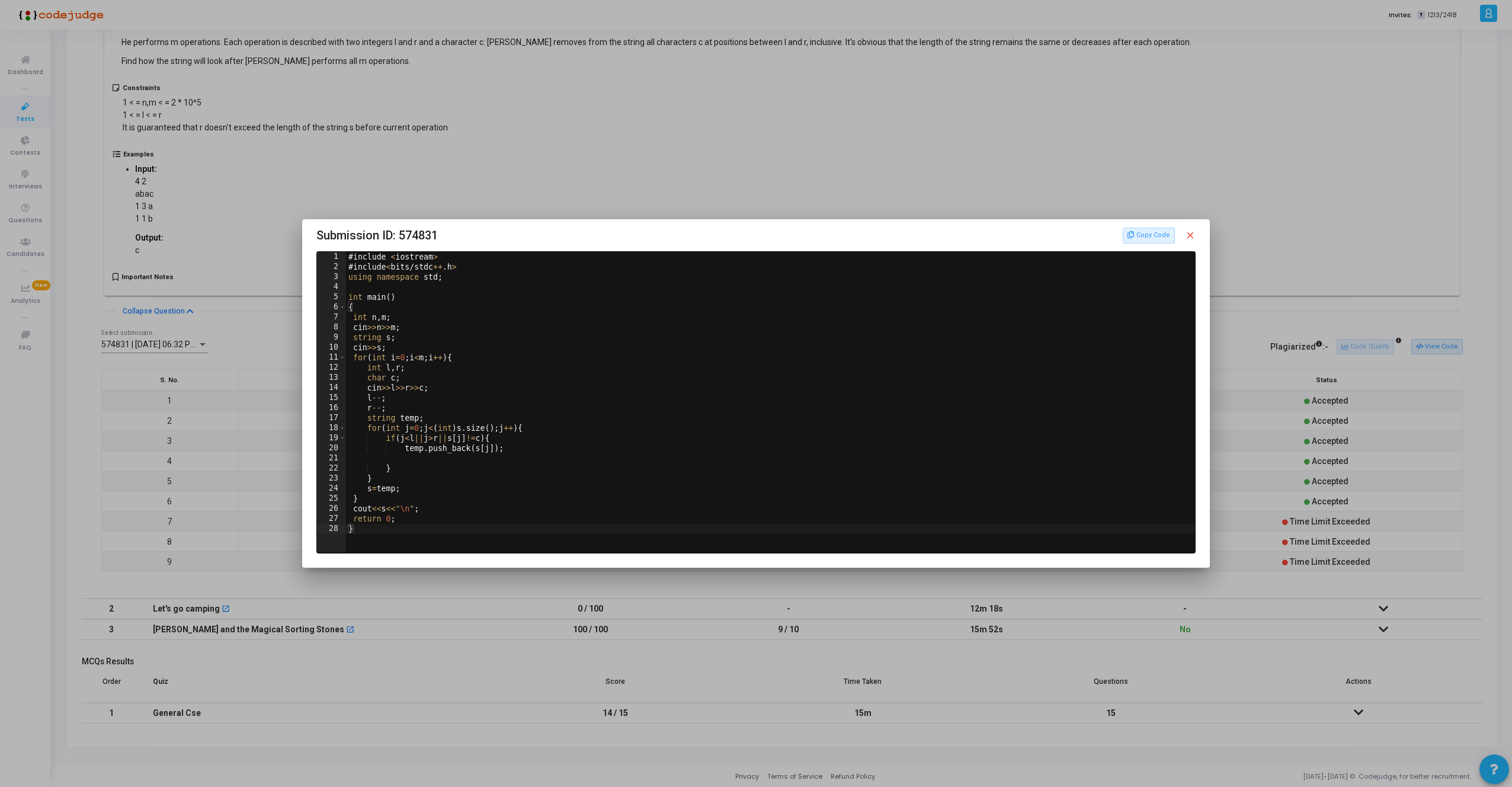
click at [1188, 236] on mat-icon "close" at bounding box center [1190, 235] width 11 height 11
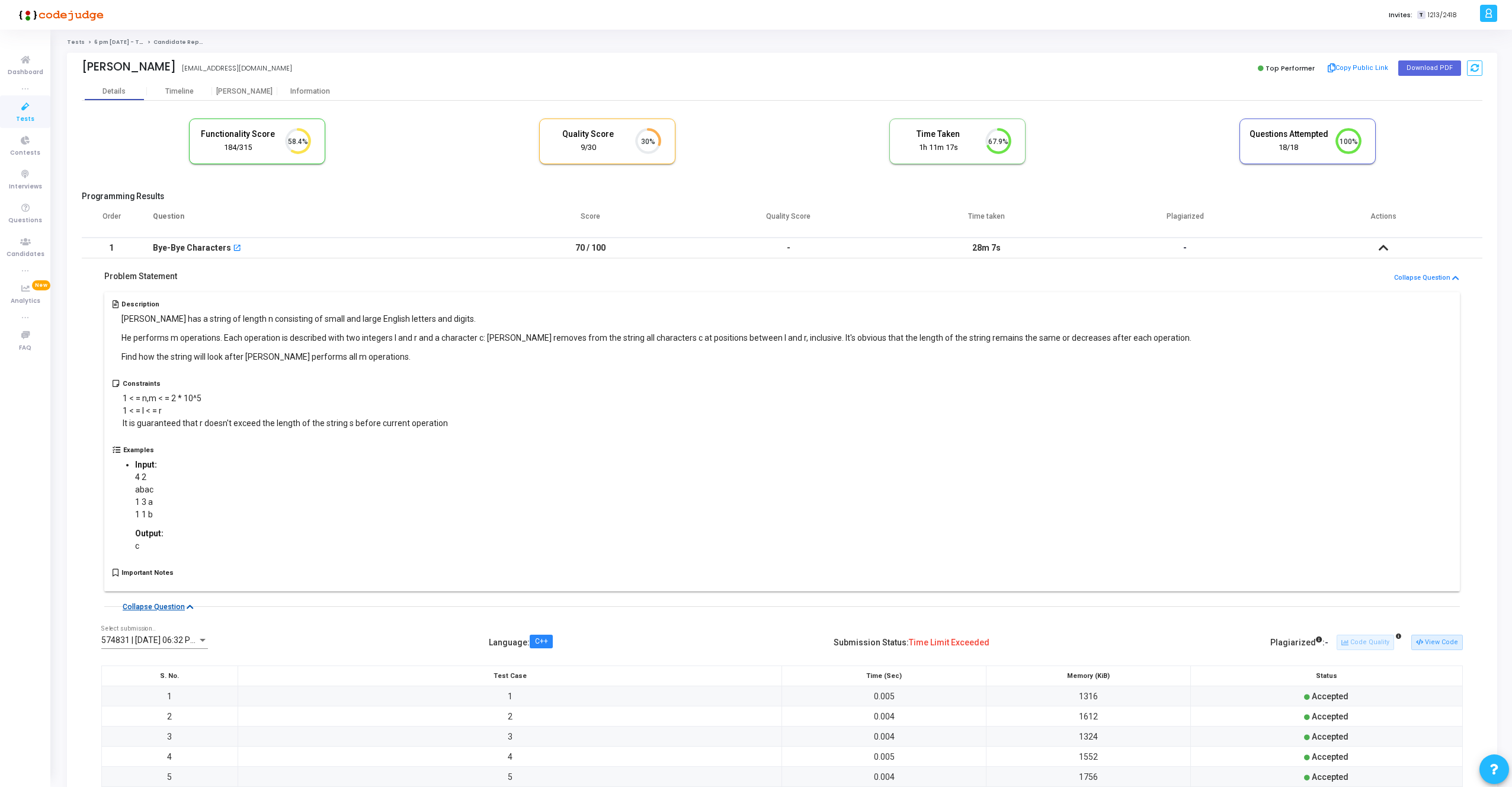
click at [192, 602] on button "Collapse Question" at bounding box center [158, 606] width 84 height 12
